Goal: Task Accomplishment & Management: Use online tool/utility

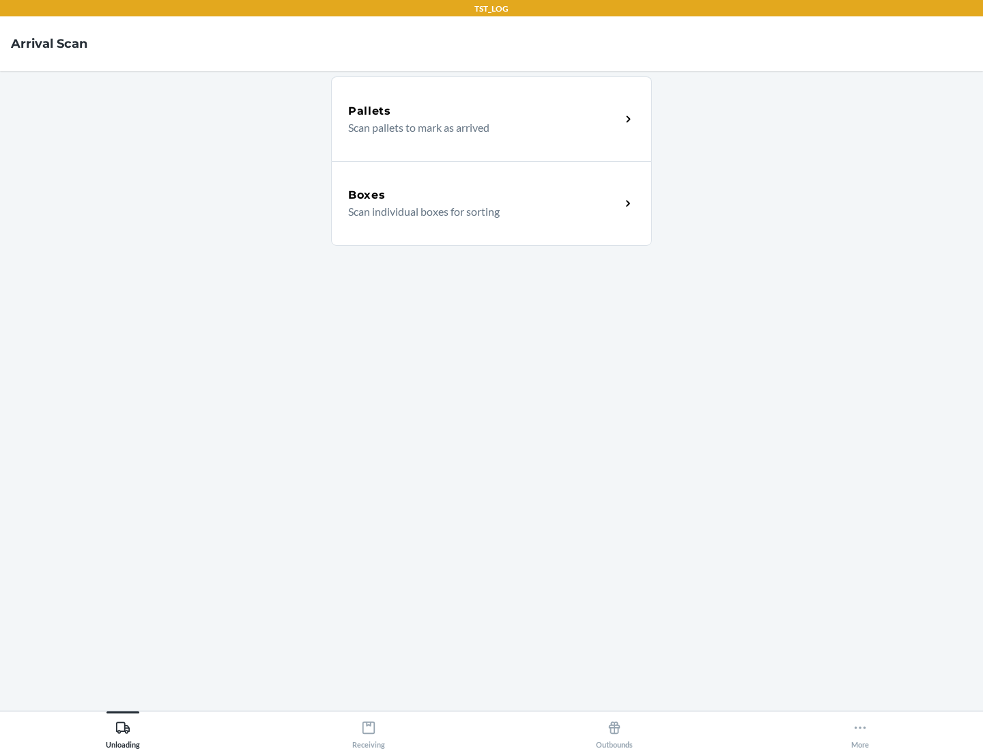
click at [484, 195] on div "Boxes" at bounding box center [484, 195] width 272 height 16
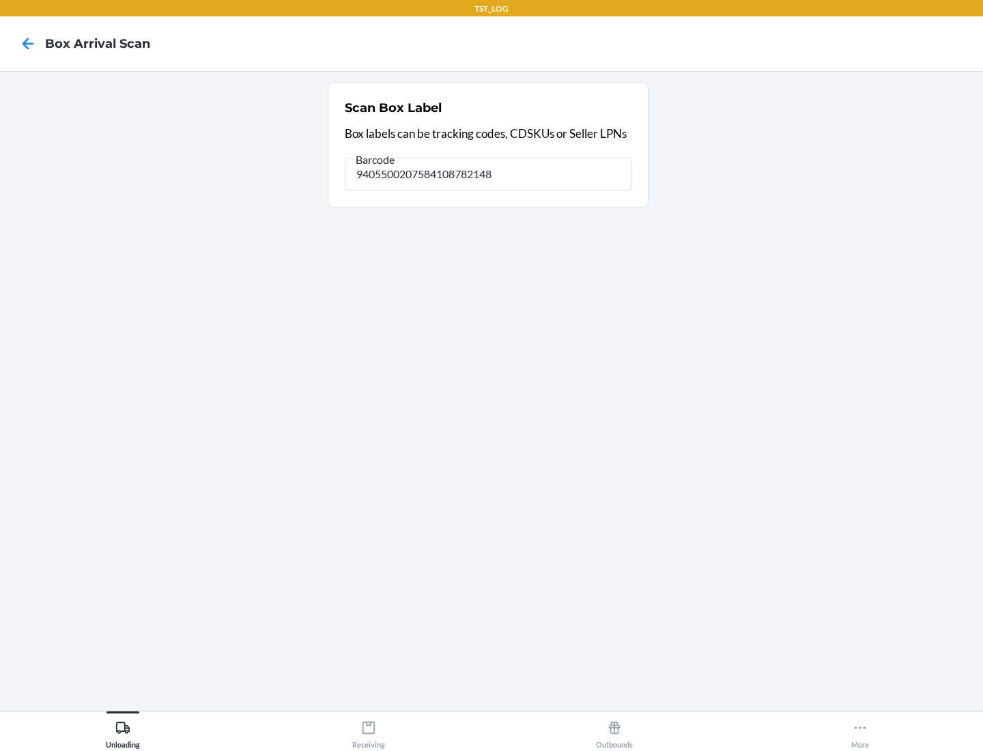
type input "9405500207584108782148"
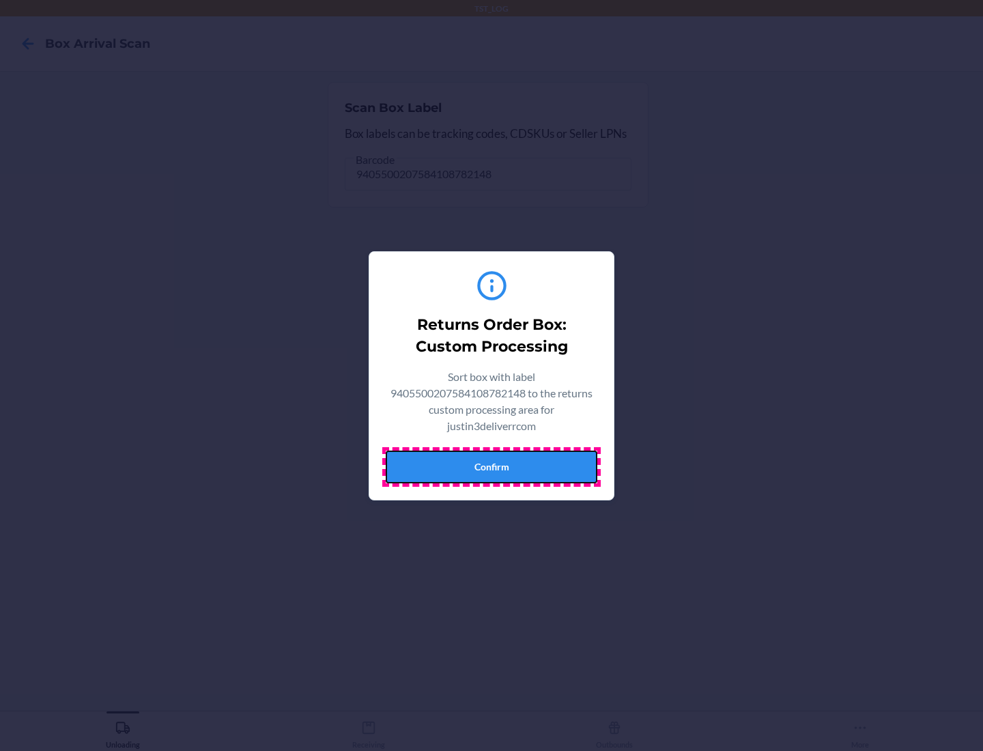
click at [492, 466] on button "Confirm" at bounding box center [492, 467] width 212 height 33
